Goal: Information Seeking & Learning: Learn about a topic

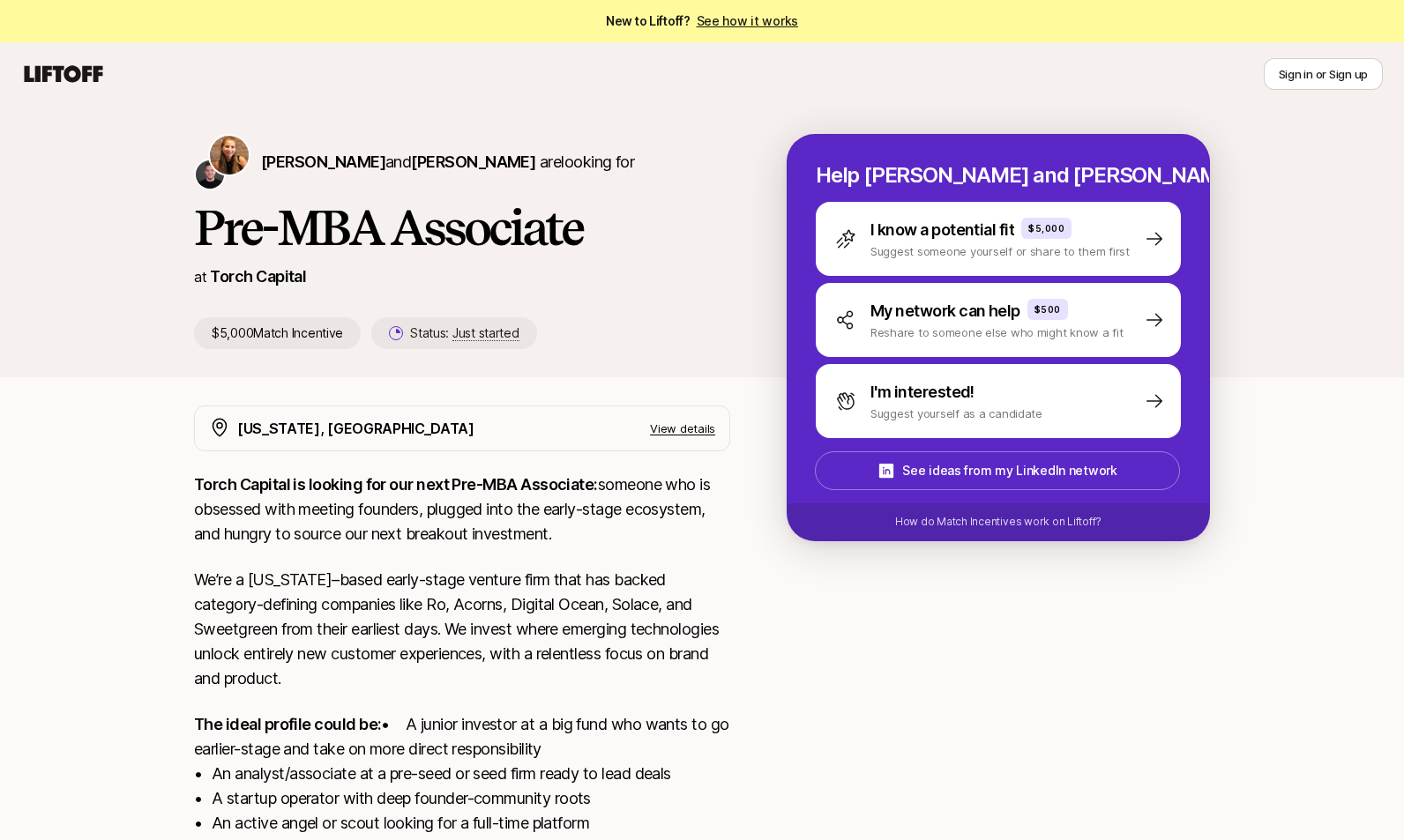
click at [719, 593] on p "We’re a [US_STATE]–based early-stage venture firm that has backed category-defi…" at bounding box center [461, 629] width 536 height 124
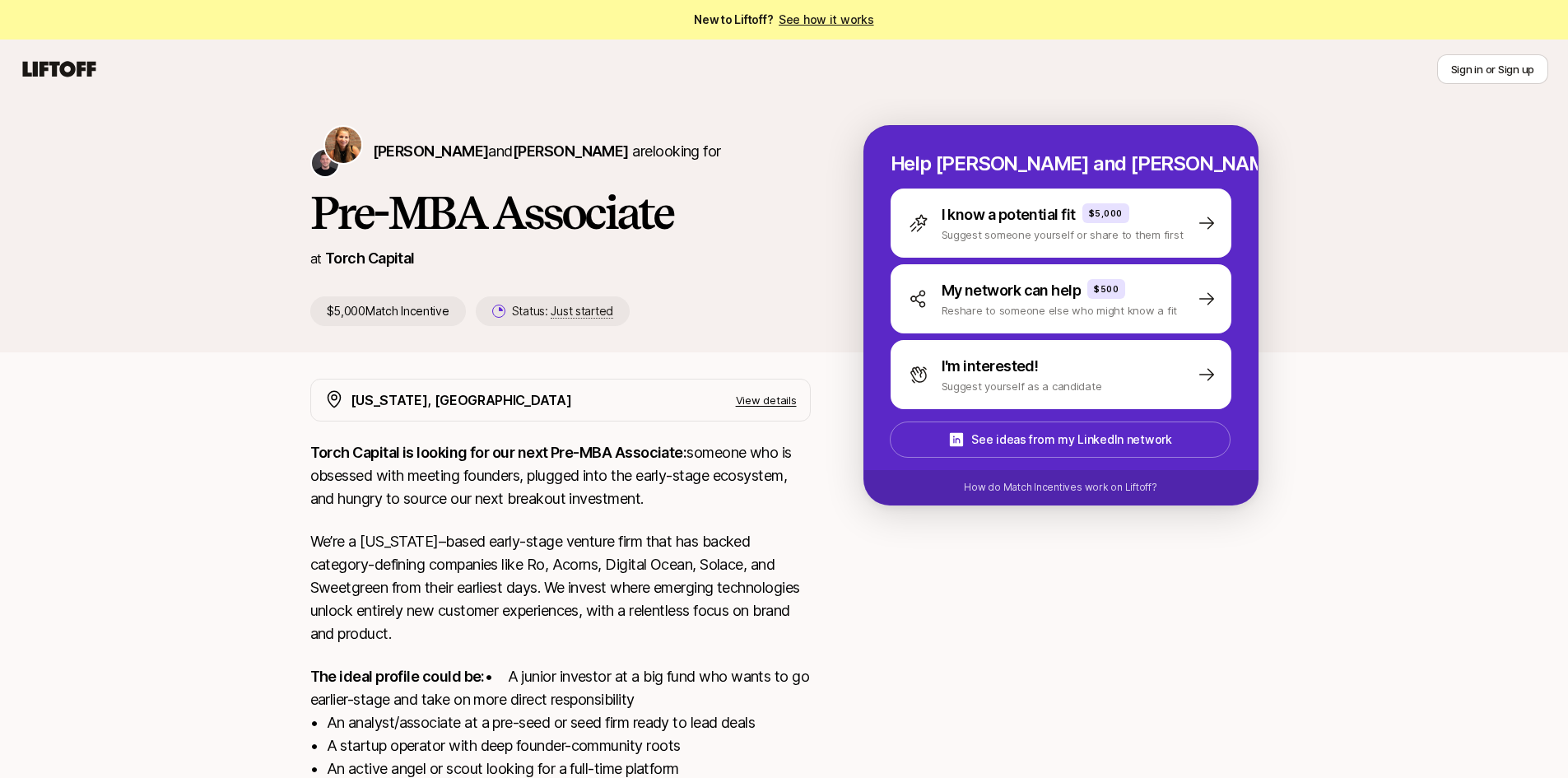
click at [80, 62] on icon at bounding box center [59, 69] width 73 height 16
click at [747, 19] on span "New to Liftoff? See how it works" at bounding box center [783, 19] width 179 height 19
click at [835, 26] on link "See how it works" at bounding box center [826, 19] width 95 height 14
